Goal: Understand process/instructions: Learn how to perform a task or action

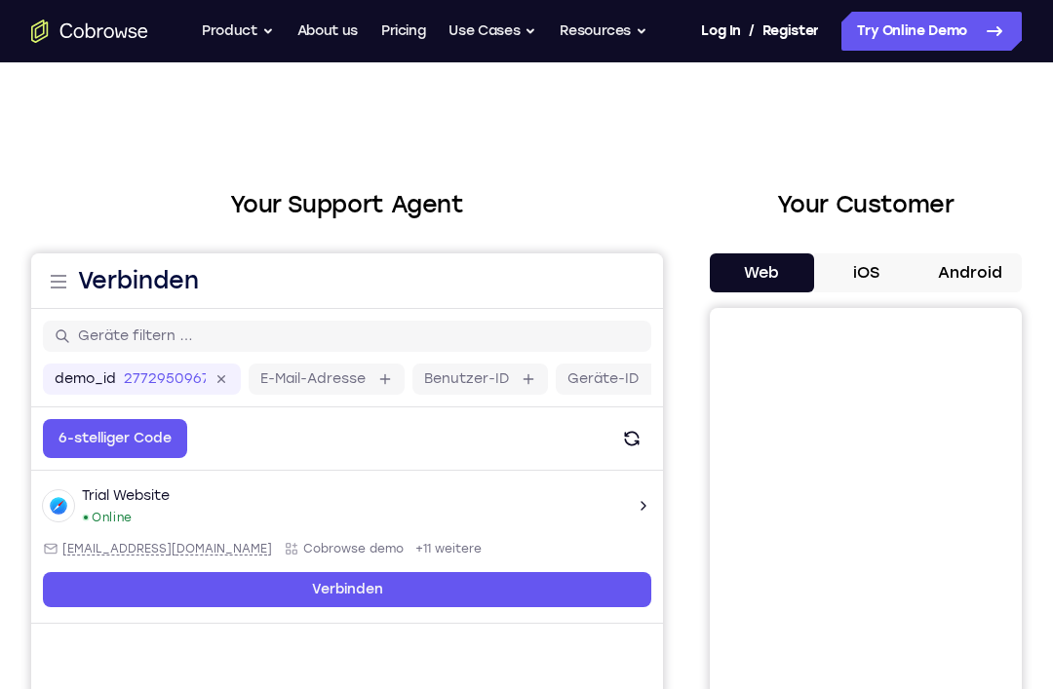
click at [987, 268] on button "Android" at bounding box center [970, 273] width 104 height 39
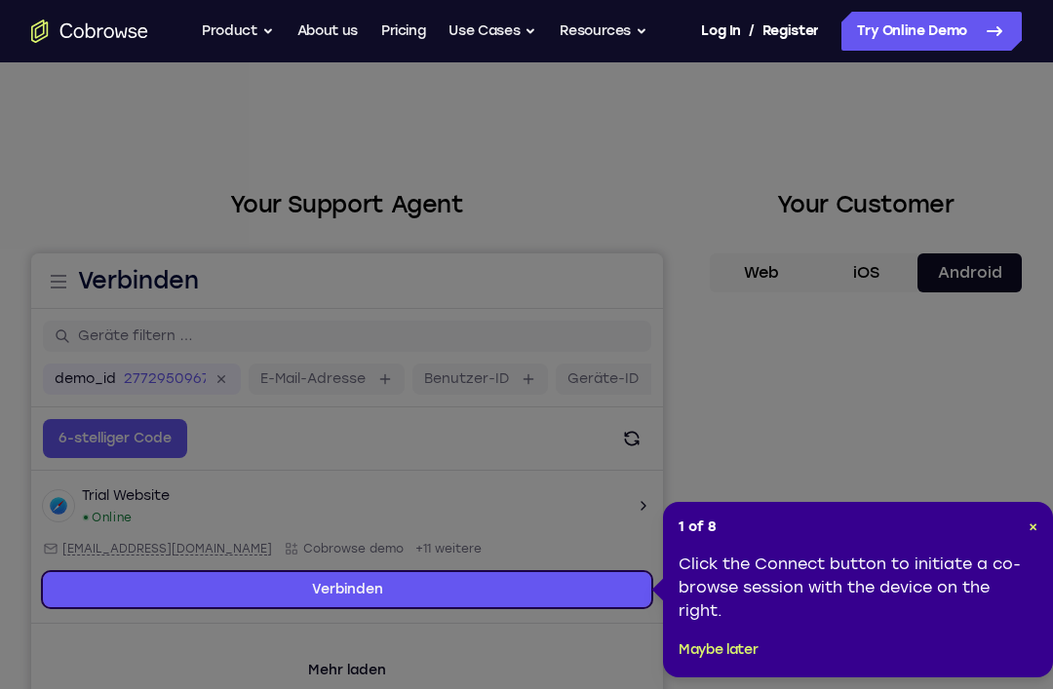
click at [1045, 520] on div "1 of 8 × Click the Connect button to initiate a co-browse session with the devi…" at bounding box center [858, 590] width 390 height 176
click at [1041, 512] on div "1 of 8 × Click the Connect button to initiate a co-browse session with the devi…" at bounding box center [858, 590] width 390 height 176
click at [1040, 512] on div "1 of 8 × Click the Connect button to initiate a co-browse session with the devi…" at bounding box center [858, 590] width 390 height 176
click at [1042, 519] on div "1 of 8 × Click the Connect button to initiate a co-browse session with the devi…" at bounding box center [858, 590] width 390 height 176
click at [744, 641] on button "Maybe later" at bounding box center [718, 650] width 79 height 23
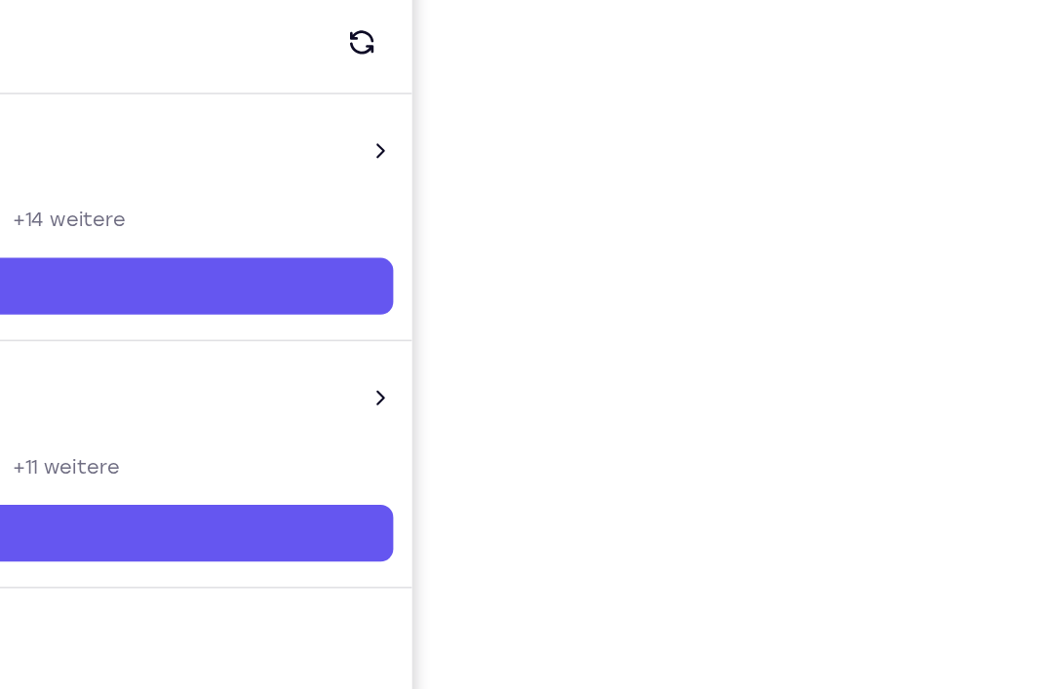
scroll to position [200, 0]
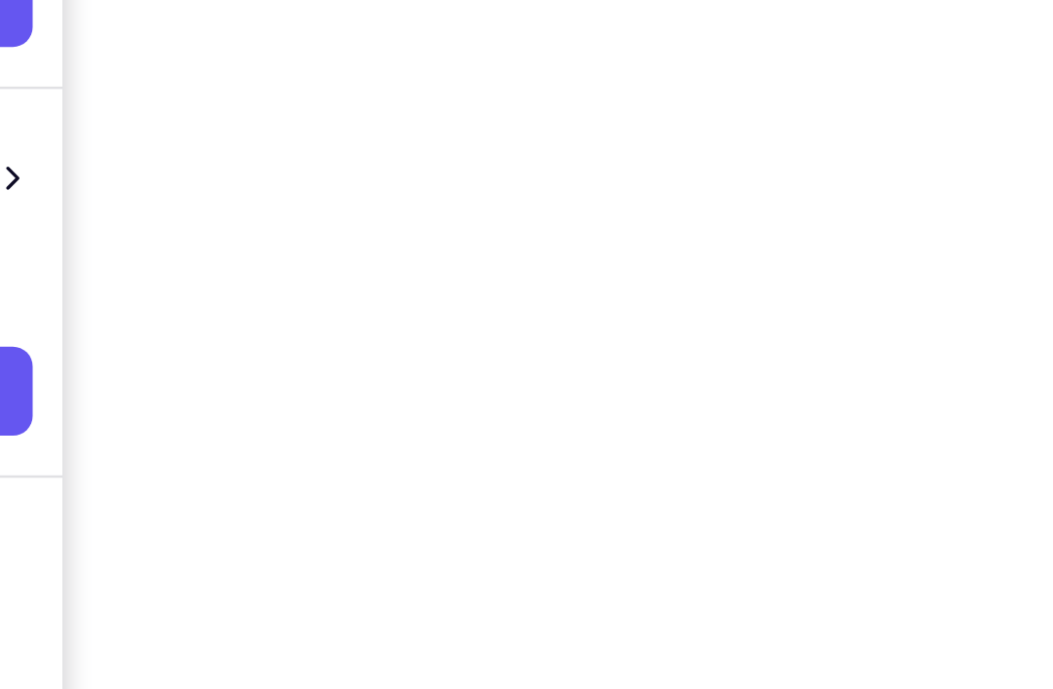
click at [710, 156] on div at bounding box center [866, 408] width 312 height 600
click at [56, 168] on div "Your Support Agent Your Customer Web iOS Android" at bounding box center [526, 347] width 991 height 721
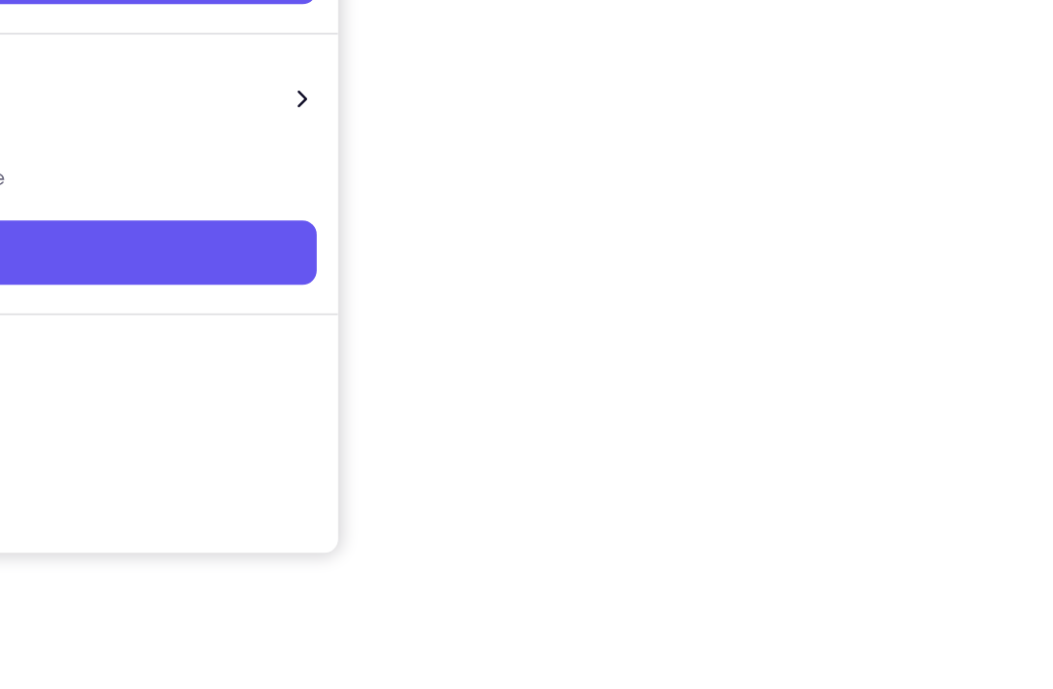
scroll to position [326, 0]
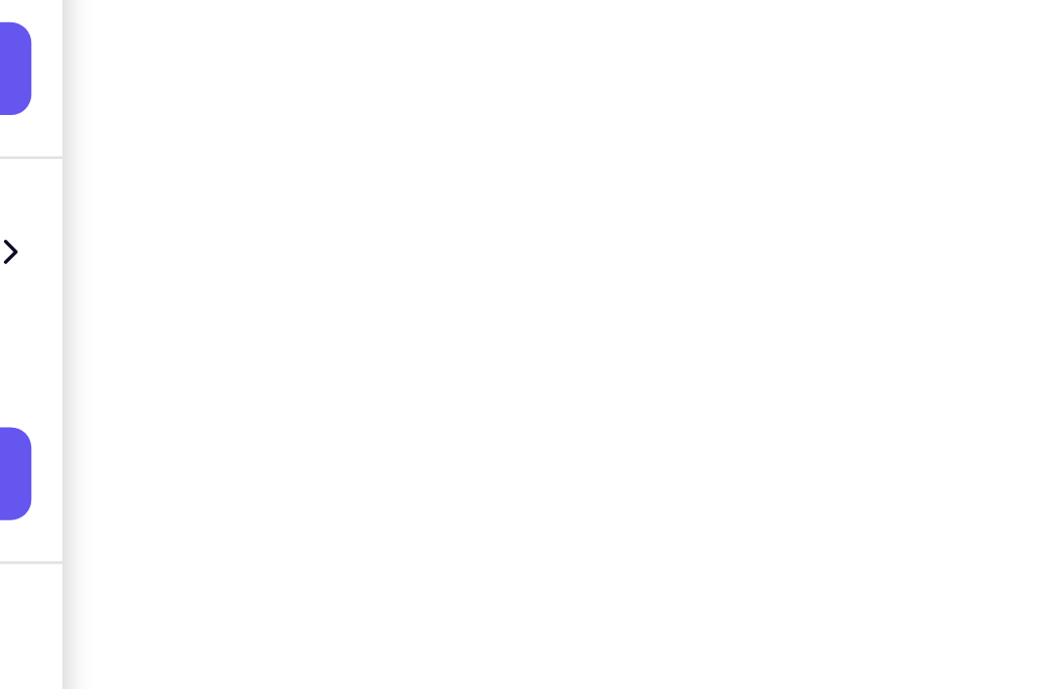
click at [69, 170] on div "Your Support Agent Your Customer Web iOS Android" at bounding box center [526, 222] width 991 height 721
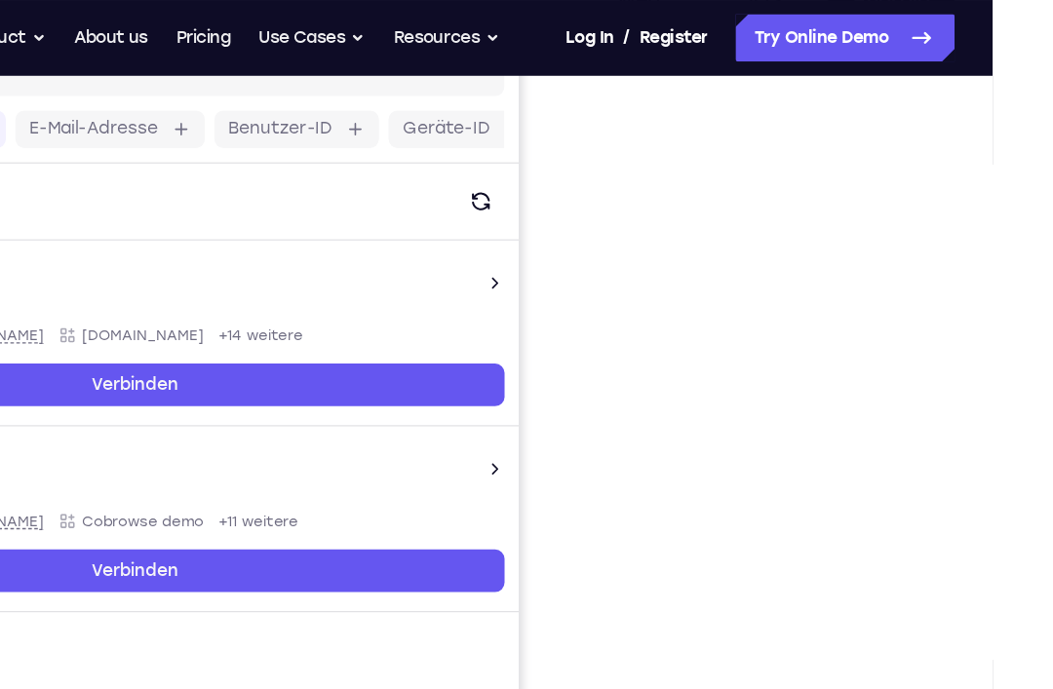
scroll to position [261, 0]
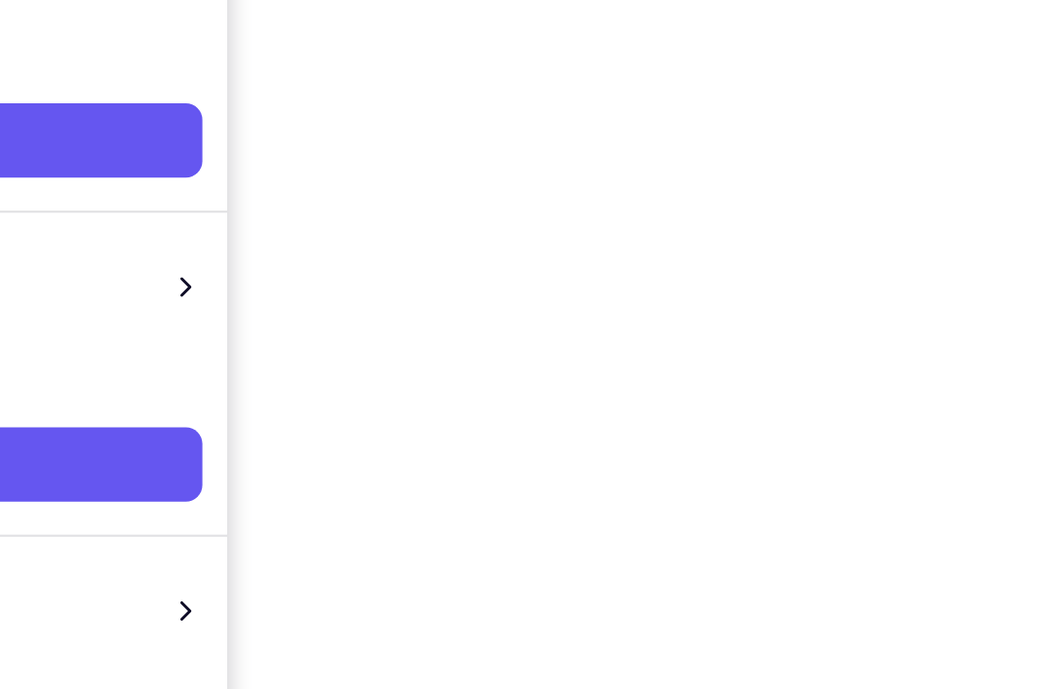
click at [147, 226] on div "Your Support Agent Your Customer Web iOS Android" at bounding box center [526, 286] width 991 height 721
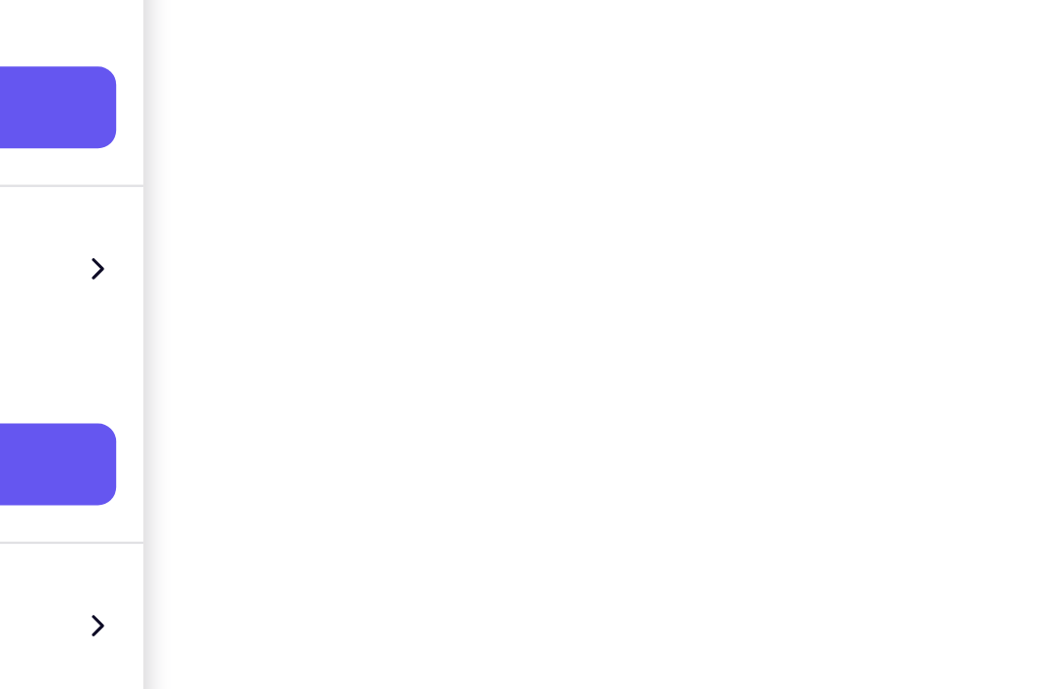
click at [86, 192] on div "Your Support Agent Your Customer Web iOS Android" at bounding box center [526, 286] width 991 height 721
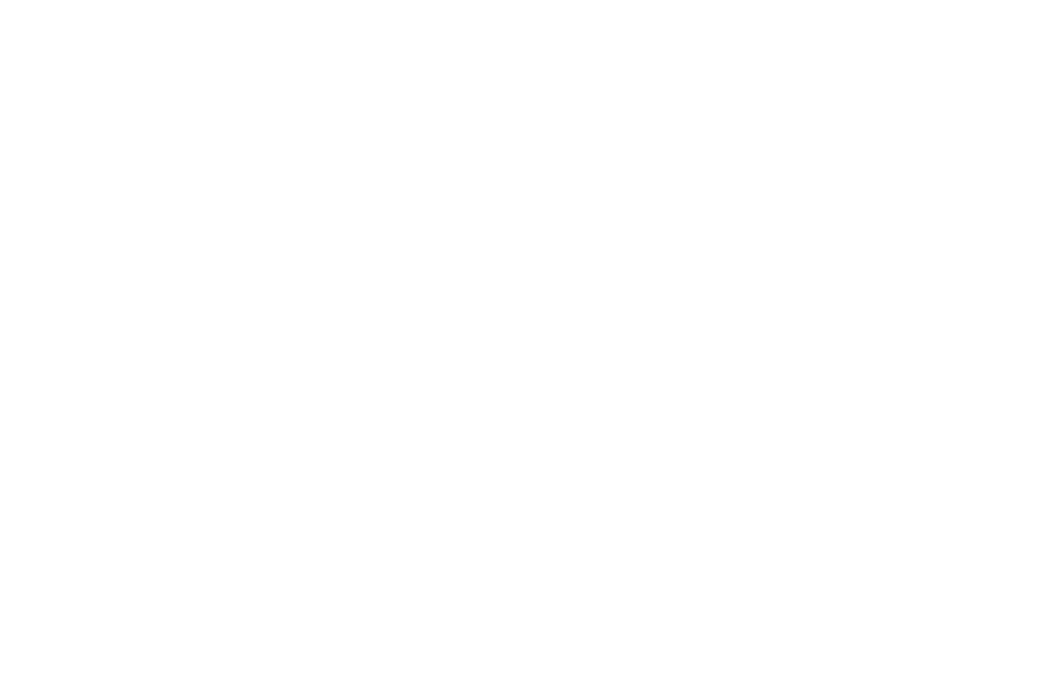
click at [710, 114] on div at bounding box center [866, 347] width 312 height 600
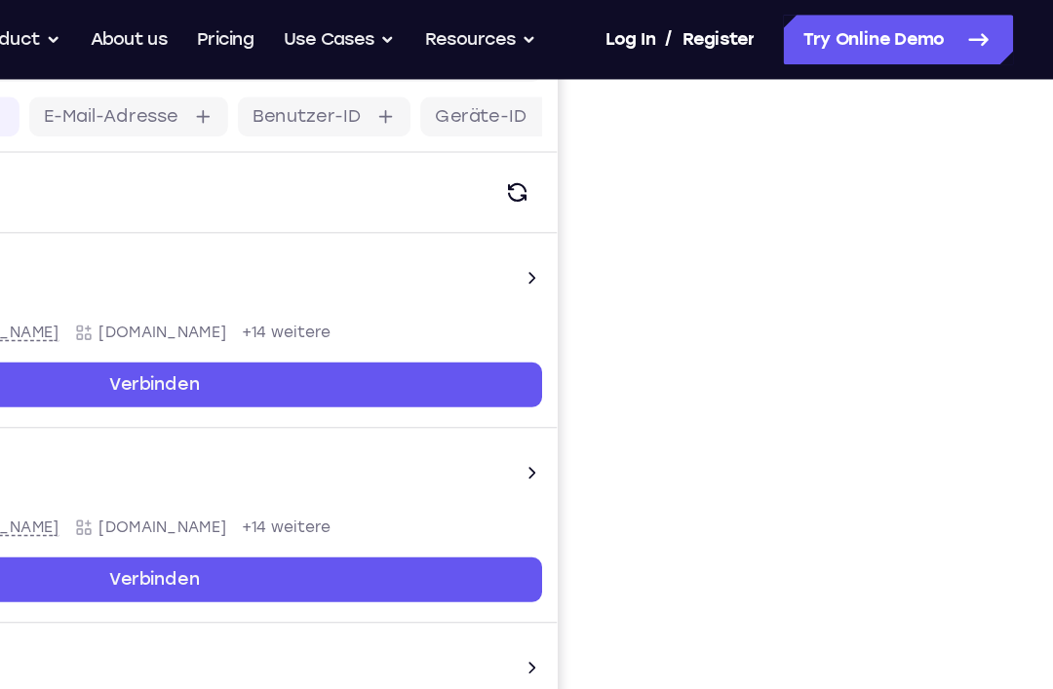
scroll to position [255, 0]
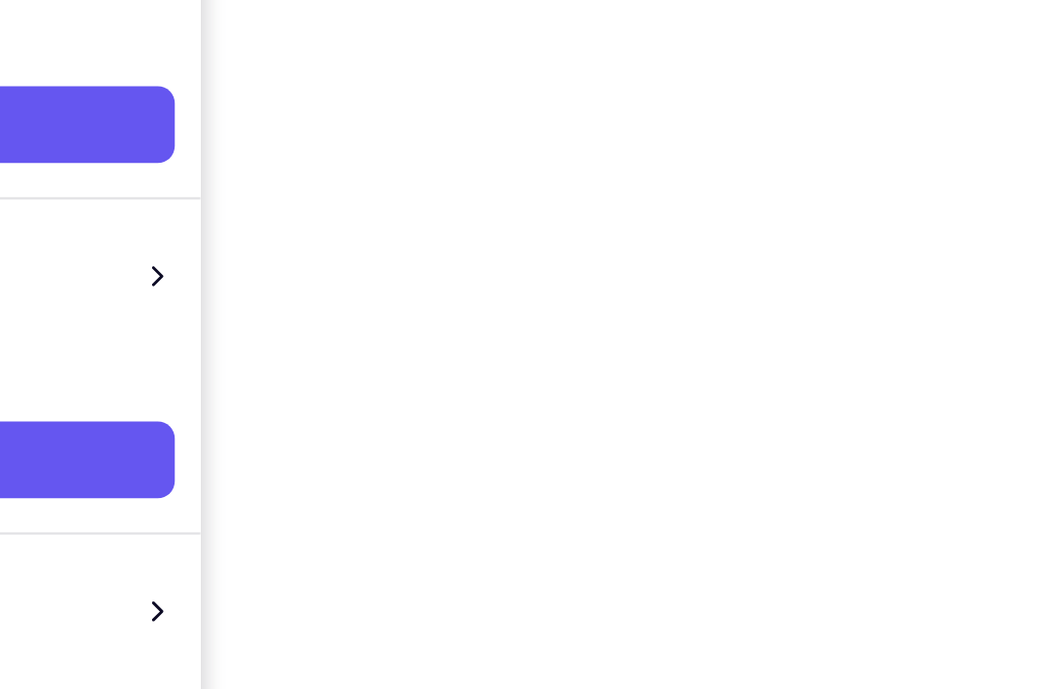
click at [129, 212] on div "Your Support Agent Your Customer Web iOS Android" at bounding box center [526, 293] width 991 height 721
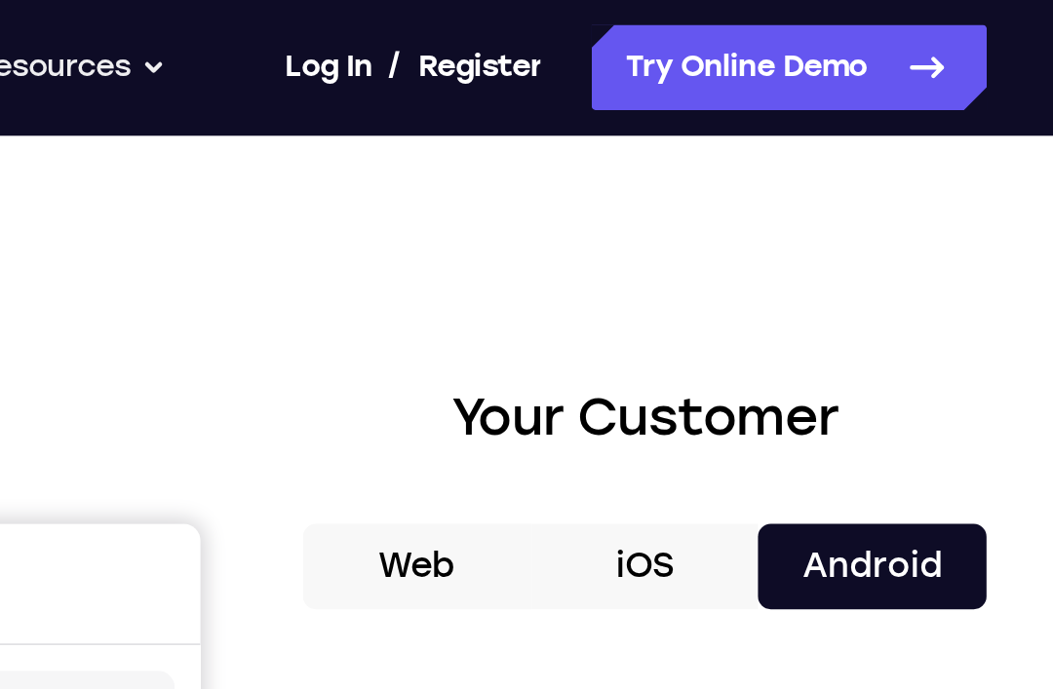
scroll to position [0, 0]
